Goal: Information Seeking & Learning: Learn about a topic

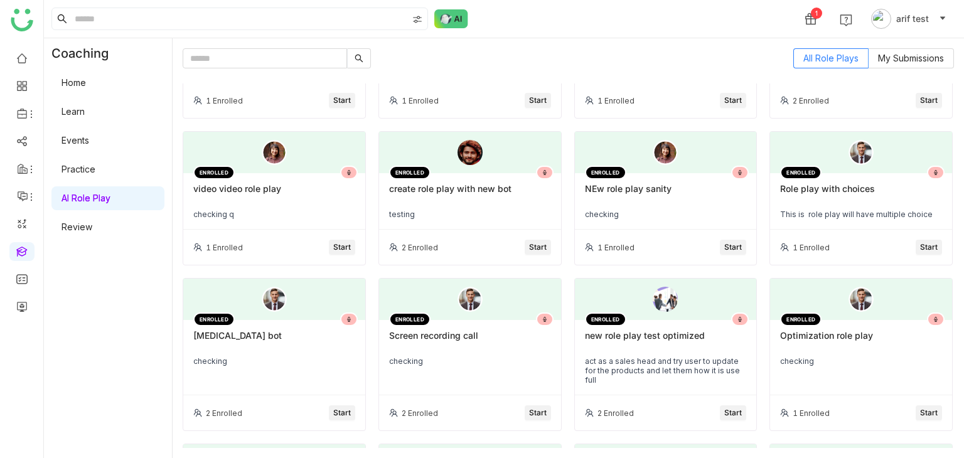
scroll to position [60, 0]
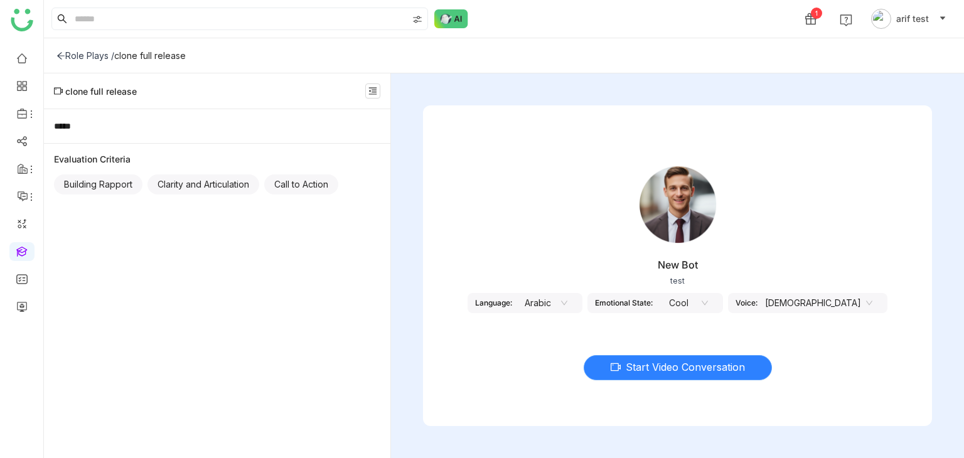
click at [603, 370] on button "Start Video Conversation" at bounding box center [678, 367] width 188 height 25
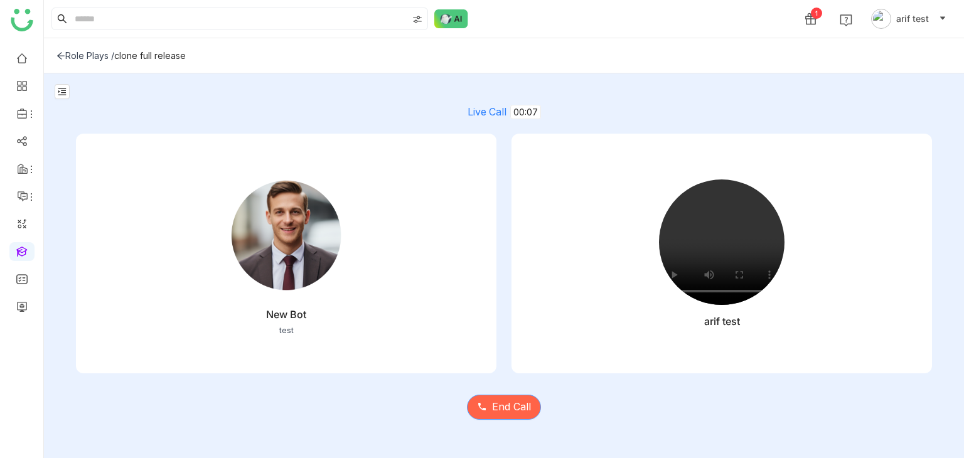
click at [511, 405] on span "End Call" at bounding box center [511, 407] width 39 height 16
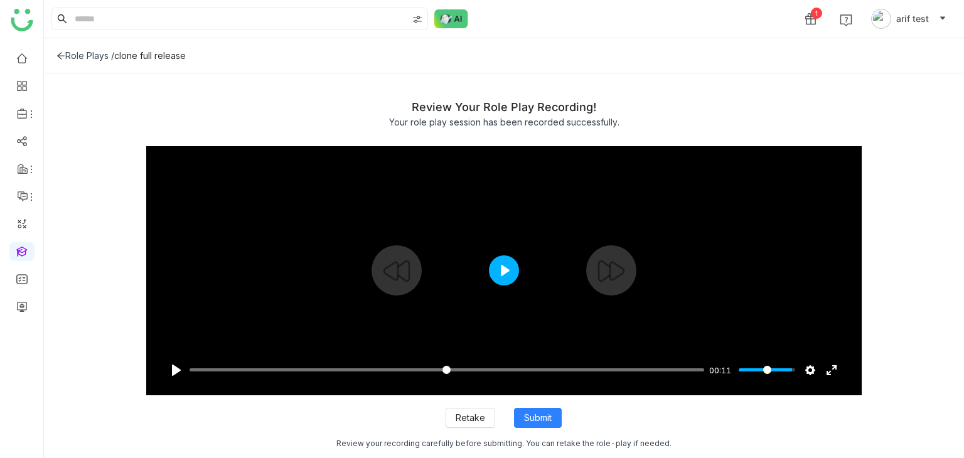
click at [512, 275] on button "Play" at bounding box center [504, 270] width 30 height 30
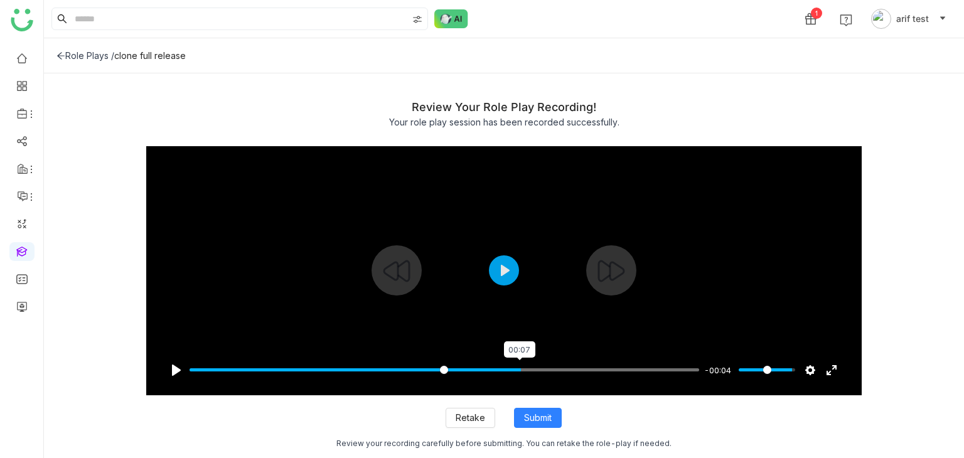
click at [518, 373] on input "Seek" at bounding box center [445, 370] width 510 height 12
click at [609, 372] on input "Seek" at bounding box center [445, 370] width 510 height 12
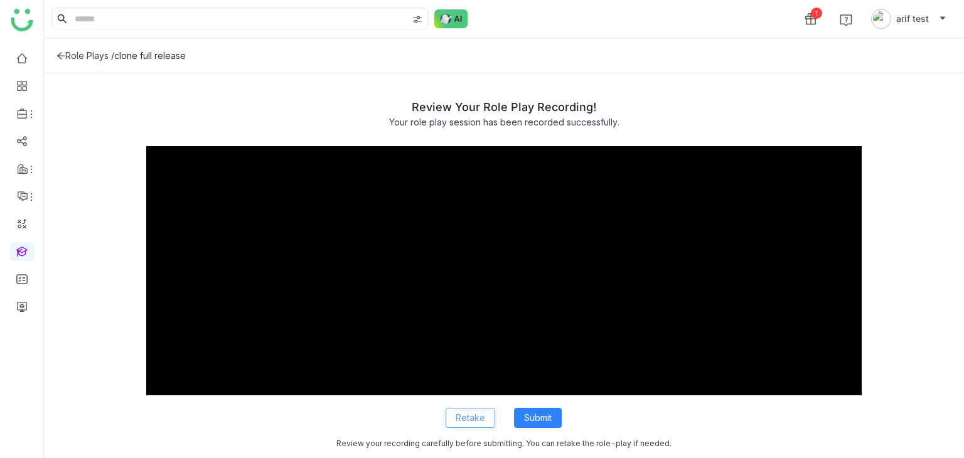
click at [478, 413] on span "Retake" at bounding box center [470, 418] width 29 height 14
type input "**"
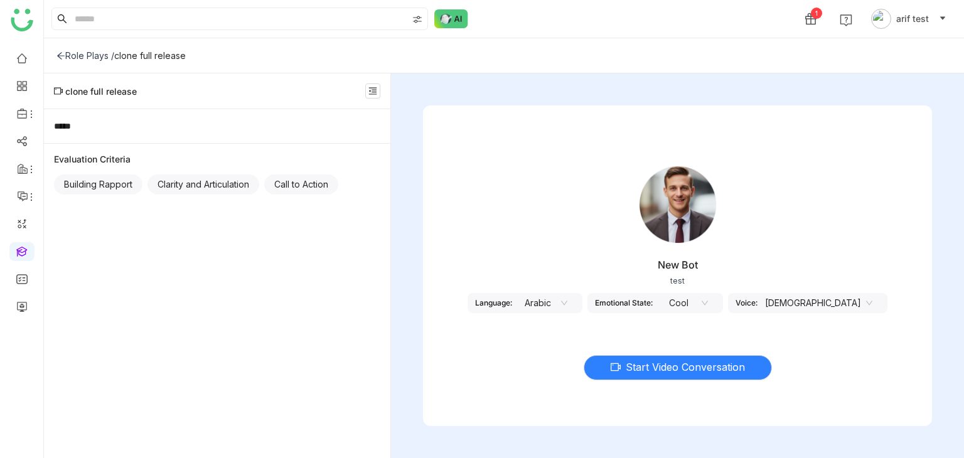
click at [68, 56] on div "Role Plays /" at bounding box center [85, 55] width 58 height 11
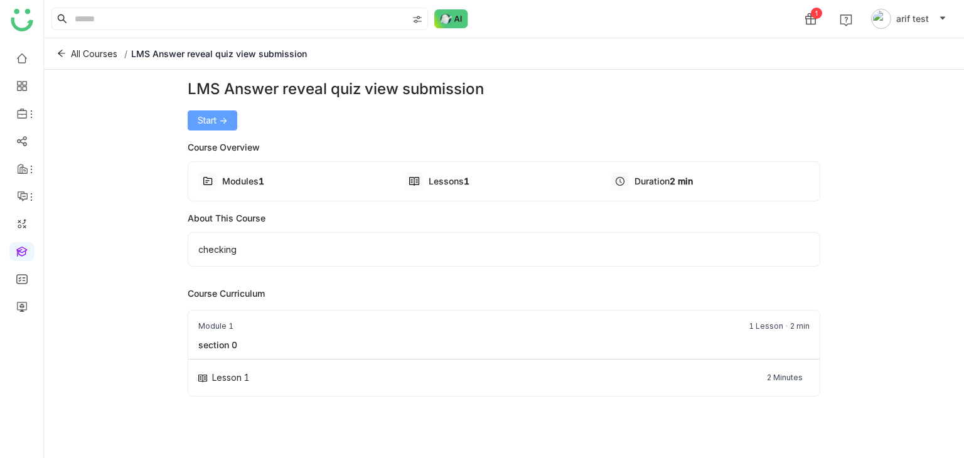
click at [218, 117] on span "Start ->" at bounding box center [212, 121] width 29 height 14
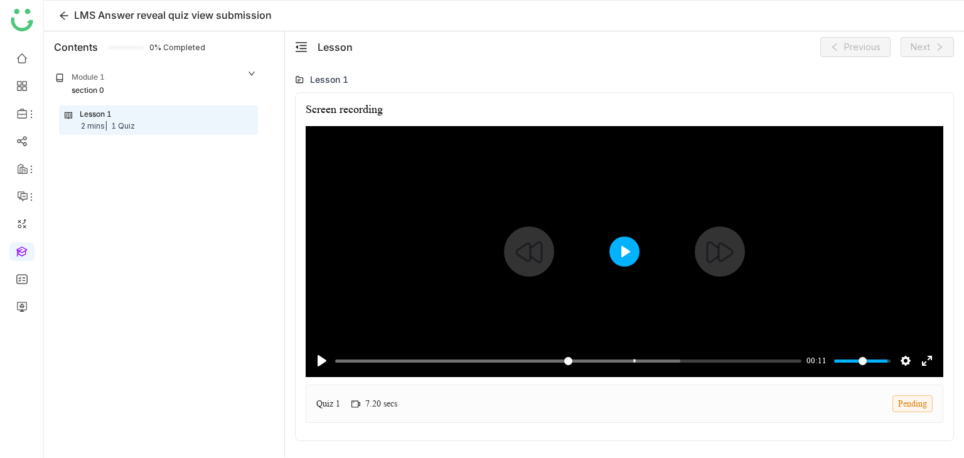
click at [621, 259] on button "Play" at bounding box center [624, 252] width 30 height 30
click at [609, 358] on input "Seek" at bounding box center [567, 361] width 464 height 12
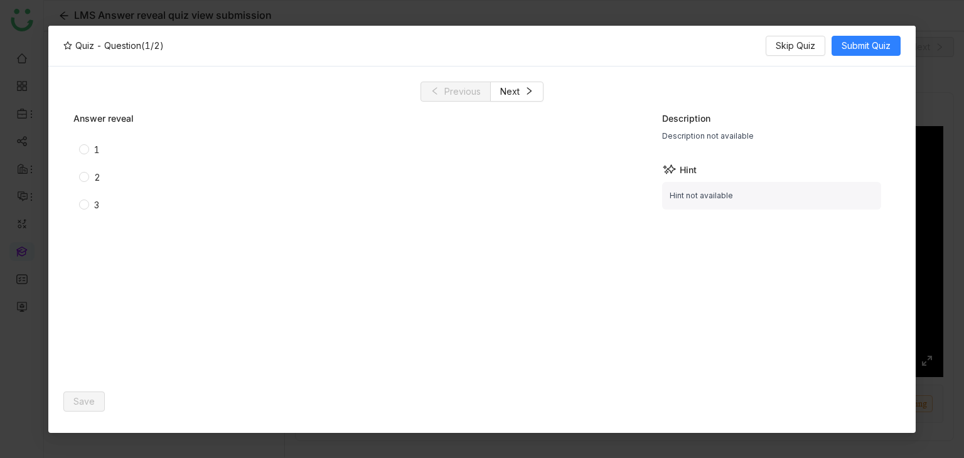
click at [92, 146] on span "1" at bounding box center [97, 150] width 16 height 14
click at [87, 397] on span "Save" at bounding box center [83, 402] width 21 height 14
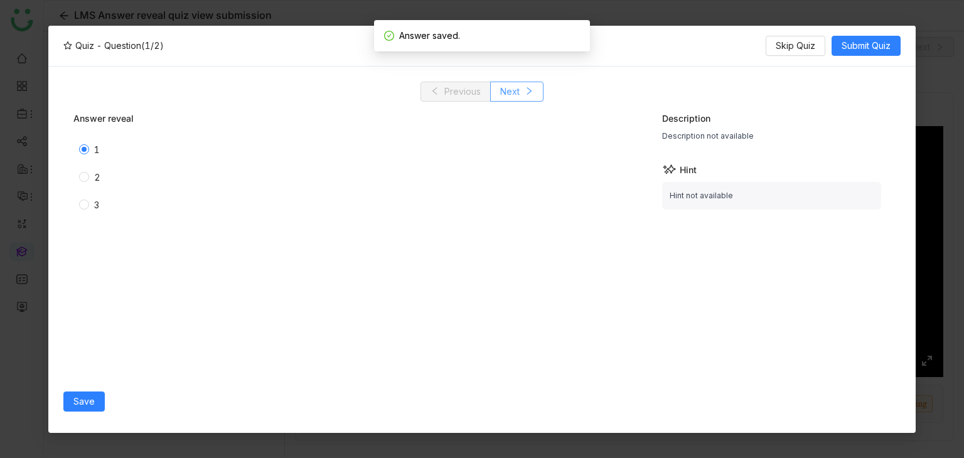
click at [532, 95] on icon at bounding box center [529, 91] width 9 height 9
click at [93, 400] on span "Save" at bounding box center [83, 402] width 21 height 14
click at [851, 41] on span "Submit Quiz" at bounding box center [866, 46] width 49 height 14
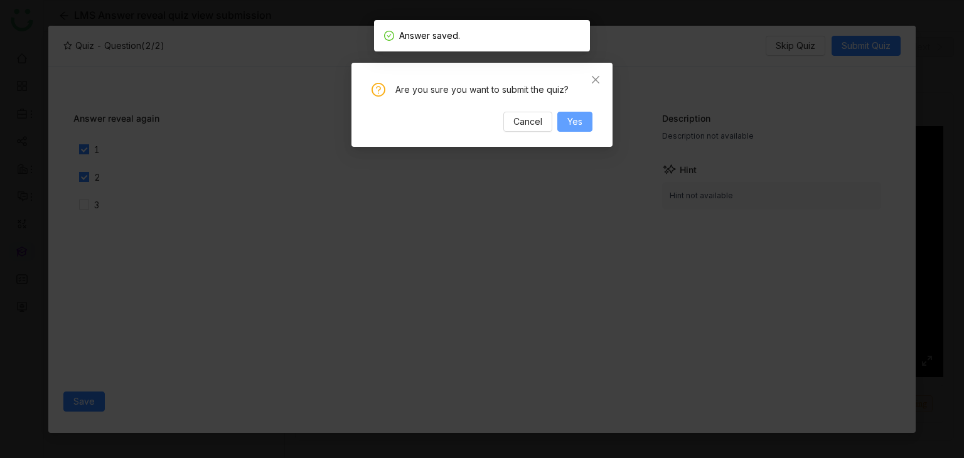
click at [584, 116] on button "Yes" at bounding box center [574, 122] width 35 height 20
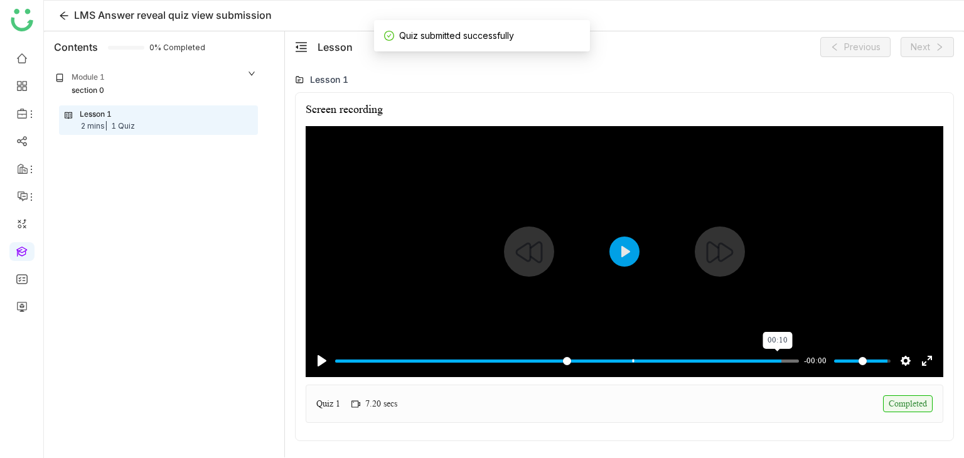
click at [779, 364] on input "Seek" at bounding box center [567, 361] width 464 height 12
type input "***"
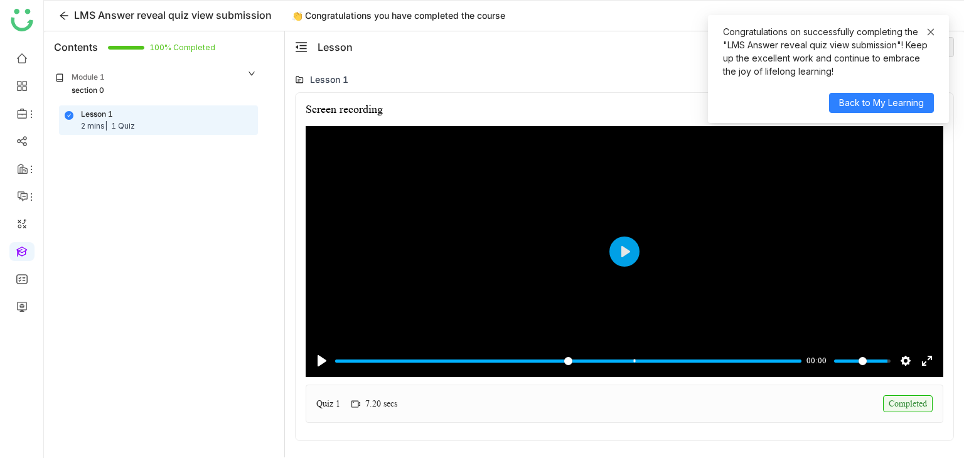
click at [934, 29] on icon at bounding box center [931, 31] width 7 height 7
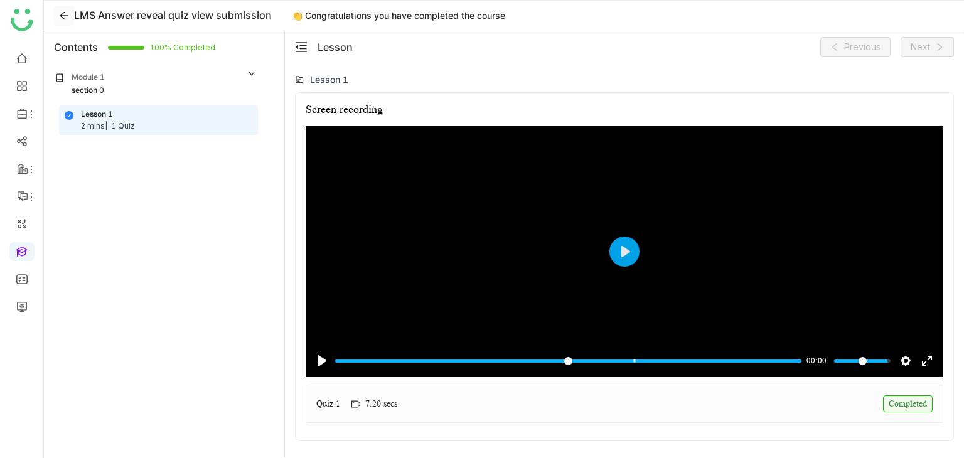
click at [61, 21] on button at bounding box center [64, 16] width 20 height 20
click at [65, 12] on icon at bounding box center [64, 16] width 10 height 10
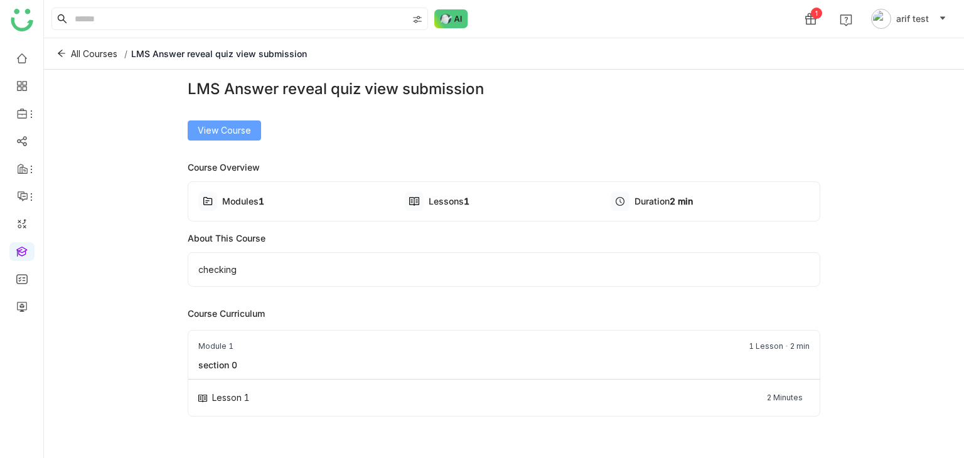
click at [251, 126] on button "View Course" at bounding box center [224, 130] width 73 height 20
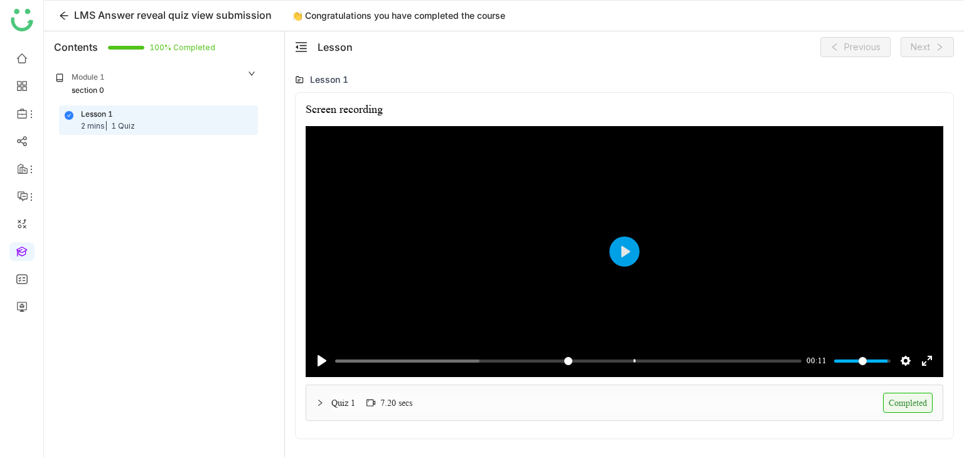
click at [545, 412] on div "Quiz 1 7.20 secs Completed" at bounding box center [631, 403] width 601 height 20
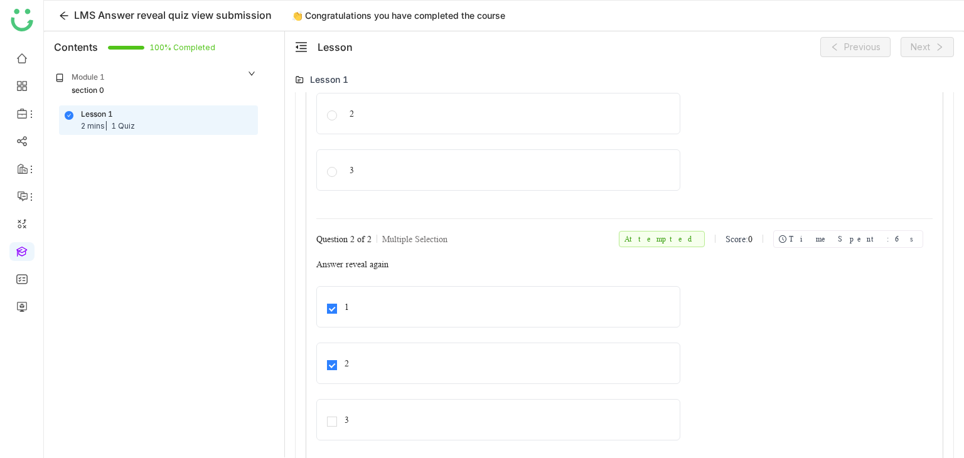
scroll to position [588, 0]
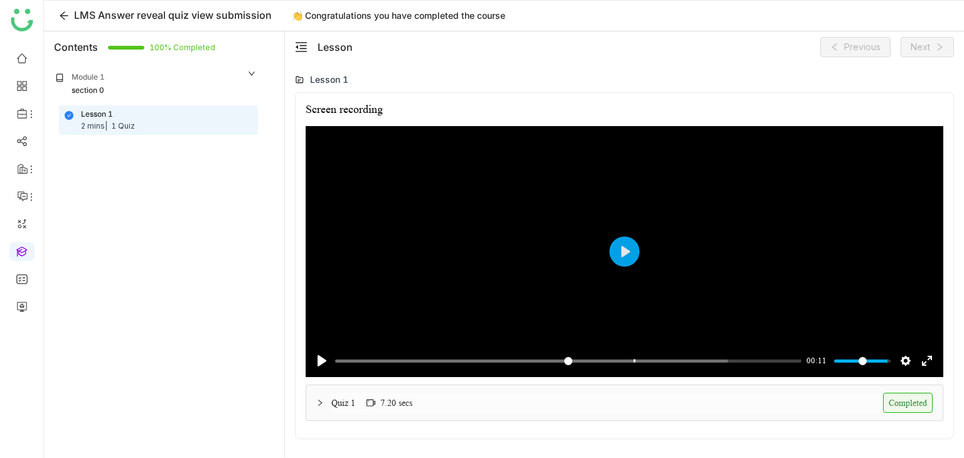
click at [560, 400] on div "Quiz 1 7.20 secs Completed" at bounding box center [631, 403] width 601 height 20
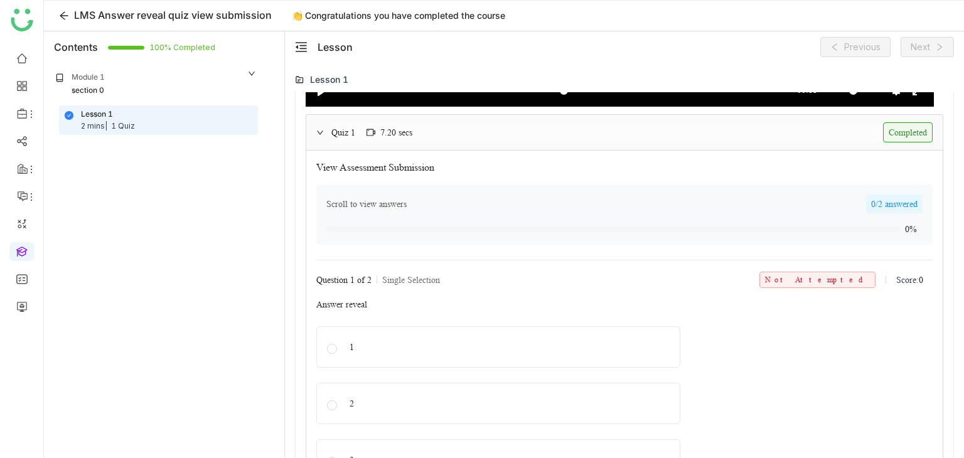
scroll to position [272, 0]
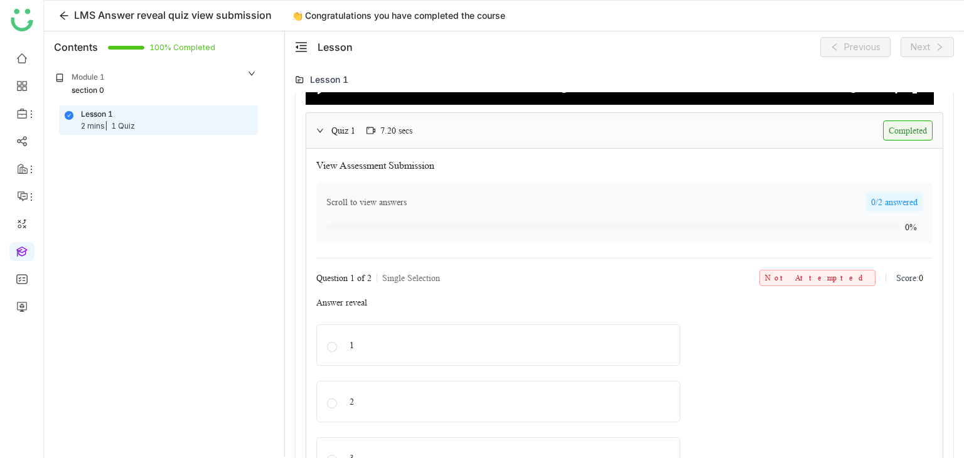
click at [354, 338] on div "1" at bounding box center [515, 345] width 330 height 14
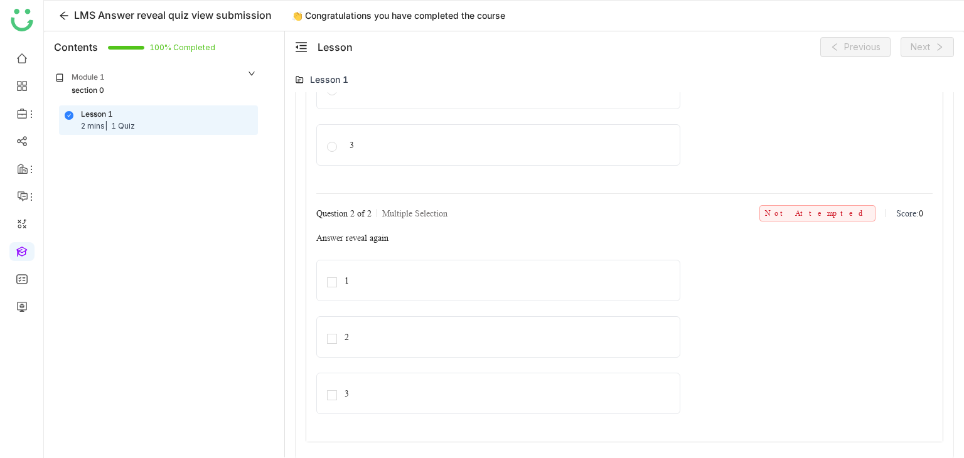
scroll to position [585, 0]
click at [55, 18] on icon at bounding box center [64, 16] width 19 height 10
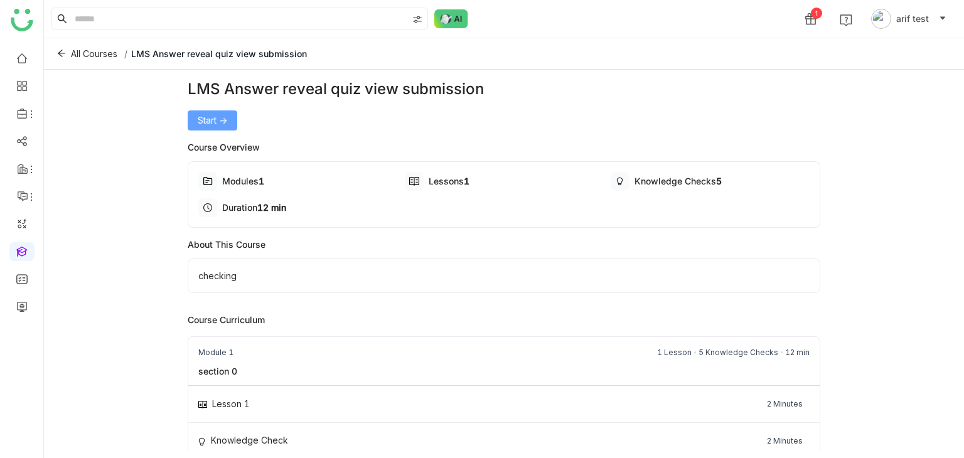
click at [211, 114] on span "Start ->" at bounding box center [212, 121] width 29 height 14
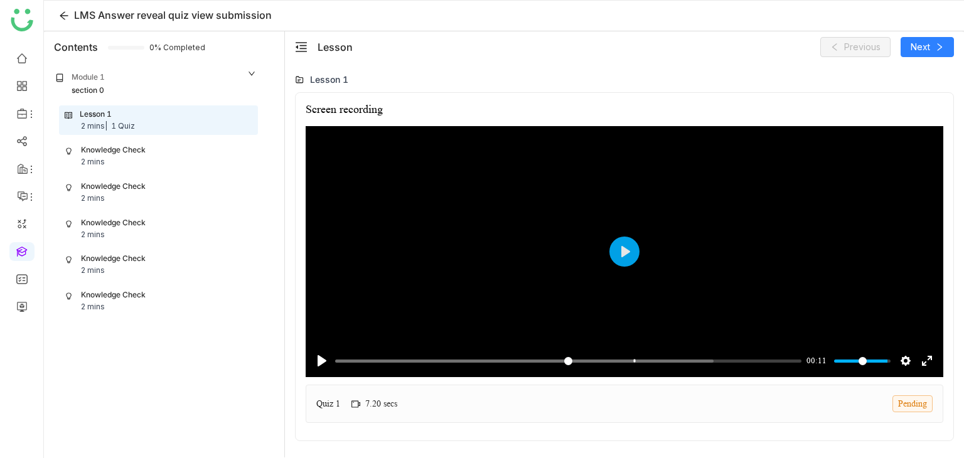
click at [159, 145] on div "Knowledge Check 2 mins" at bounding box center [159, 156] width 188 height 24
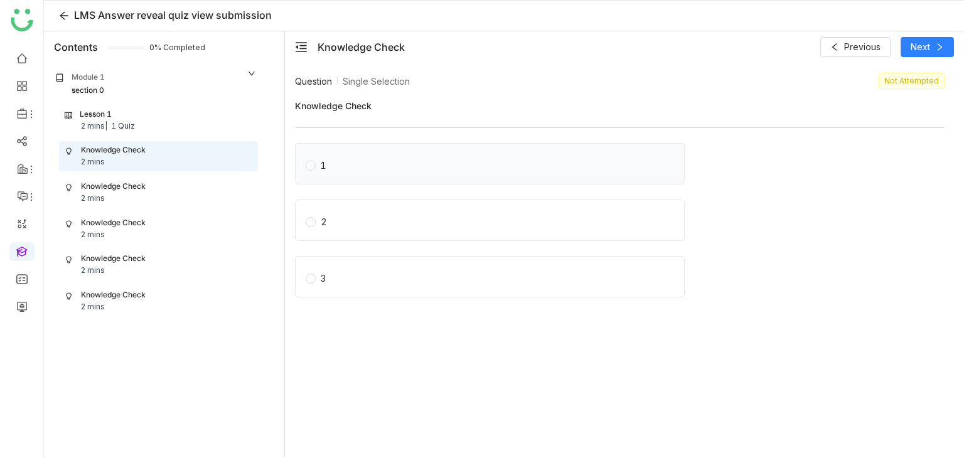
click at [333, 156] on label "1" at bounding box center [492, 164] width 373 height 18
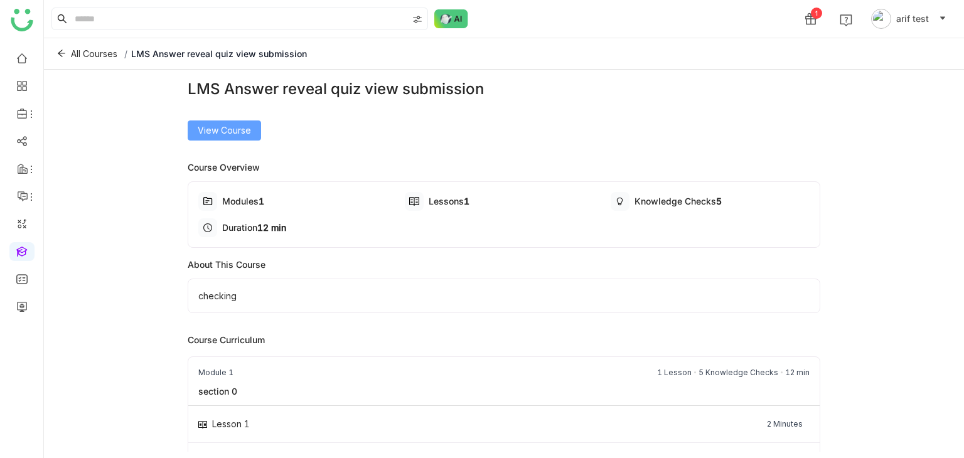
click at [218, 134] on span "View Course" at bounding box center [224, 131] width 53 height 14
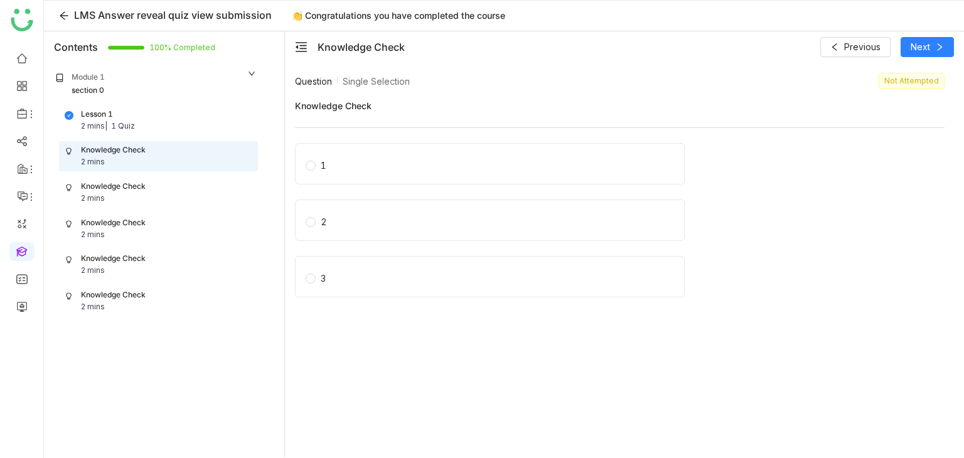
click at [318, 168] on div "1" at bounding box center [490, 163] width 390 height 41
click at [187, 178] on div "Knowledge Check 2 mins" at bounding box center [159, 192] width 198 height 29
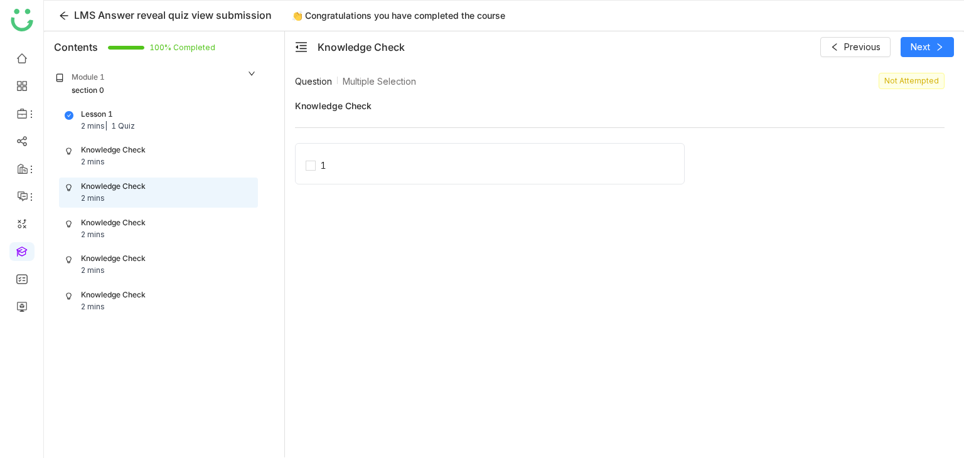
click at [389, 161] on div "1" at bounding box center [490, 163] width 390 height 41
click at [161, 209] on div "Lesson 1 2 mins | 1 Quiz Knowledge Check 2 mins Knowledge Check 2 mins Knowledg…" at bounding box center [155, 210] width 219 height 211
click at [160, 223] on div "Knowledge Check 2 mins" at bounding box center [159, 229] width 188 height 24
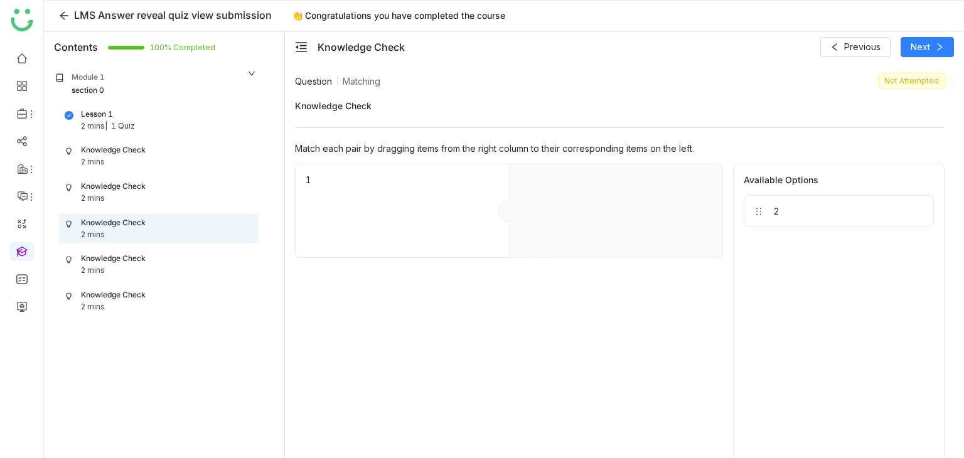
click at [354, 188] on div "1" at bounding box center [402, 211] width 214 height 94
drag, startPoint x: 788, startPoint y: 206, endPoint x: 638, endPoint y: 200, distance: 150.2
click at [84, 204] on div "Knowledge Check 2 mins" at bounding box center [159, 192] width 198 height 29
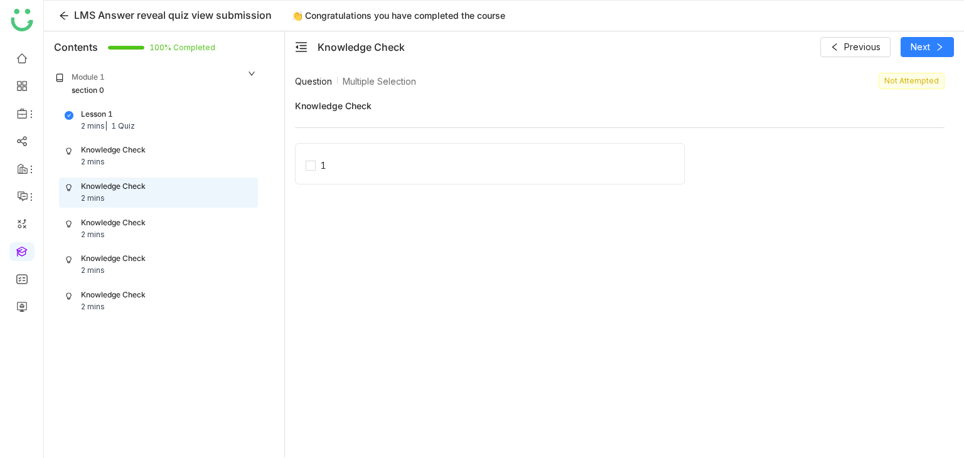
click at [334, 160] on div "1" at bounding box center [490, 163] width 390 height 41
click at [311, 166] on div "1" at bounding box center [490, 163] width 390 height 41
click at [158, 227] on div "Knowledge Check 2 mins" at bounding box center [159, 229] width 188 height 24
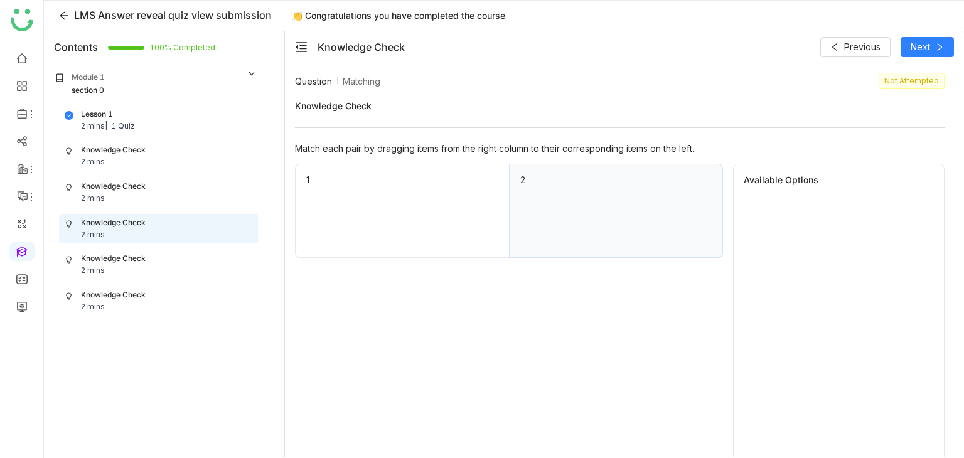
click at [192, 257] on div "Knowledge Check 2 mins" at bounding box center [159, 265] width 188 height 24
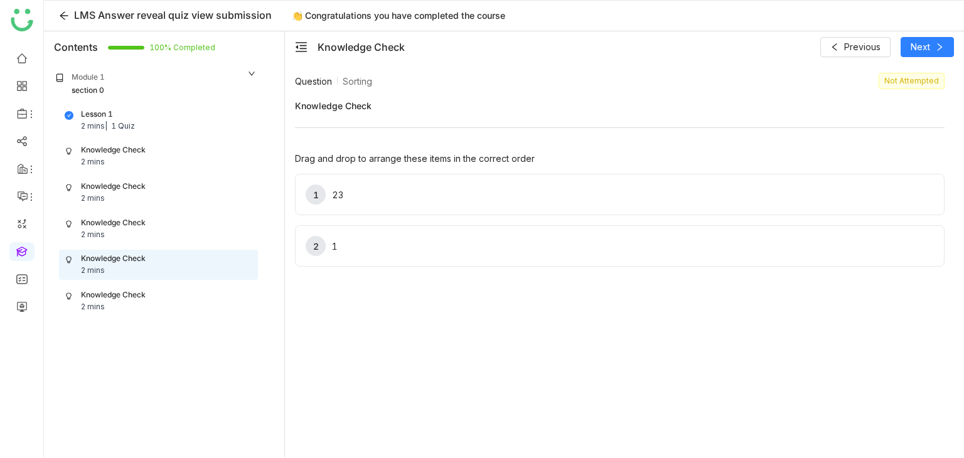
click at [489, 188] on div "1 23" at bounding box center [620, 195] width 628 height 20
click at [825, 225] on div "2 1" at bounding box center [620, 245] width 650 height 41
click at [138, 303] on div "Knowledge Check 2 mins" at bounding box center [159, 301] width 188 height 24
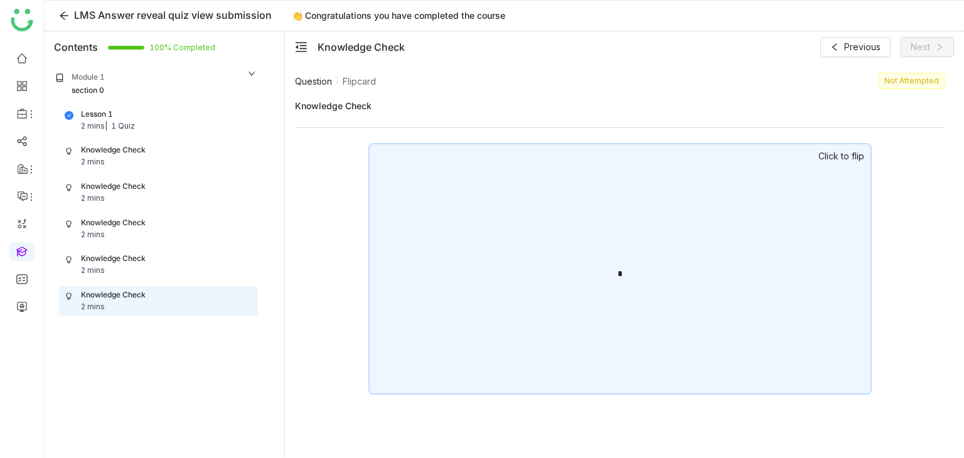
click at [640, 203] on div "*" at bounding box center [619, 269] width 503 height 252
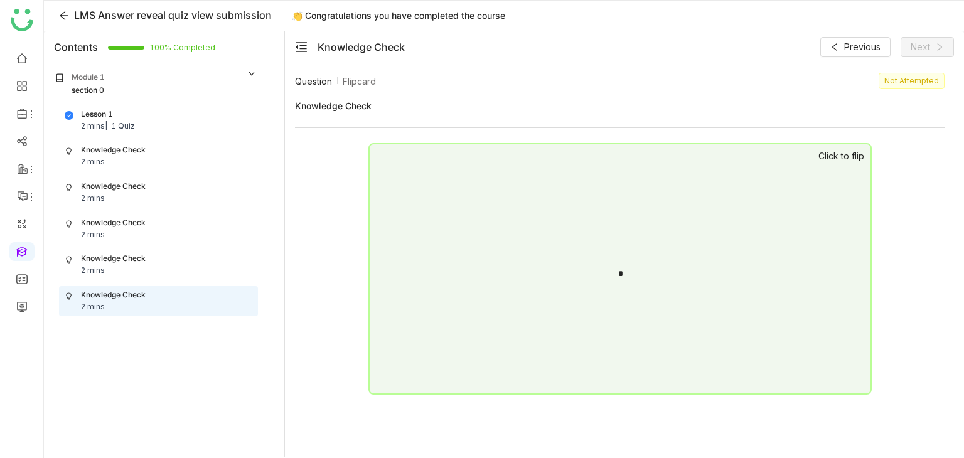
click at [143, 234] on div "Knowledge Check 2 mins" at bounding box center [159, 229] width 188 height 24
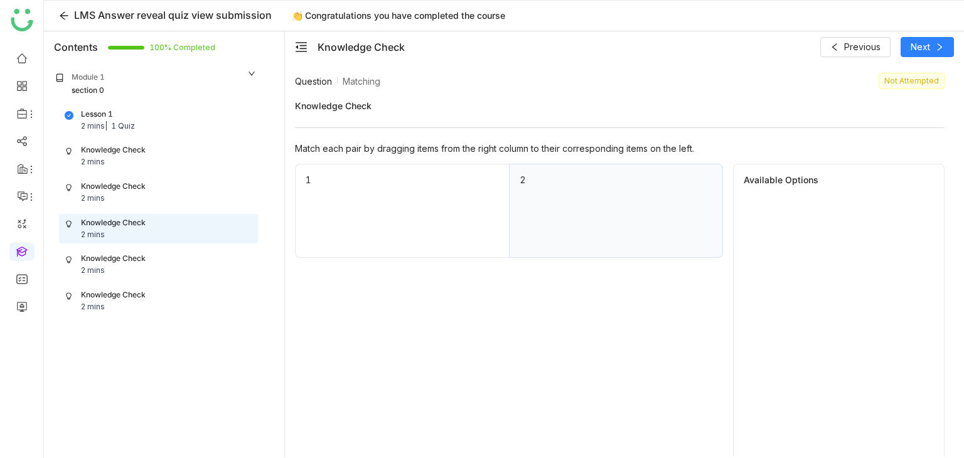
click at [556, 208] on div "2" at bounding box center [616, 211] width 214 height 94
drag, startPoint x: 795, startPoint y: 211, endPoint x: 587, endPoint y: 208, distance: 207.7
